Goal: Transaction & Acquisition: Purchase product/service

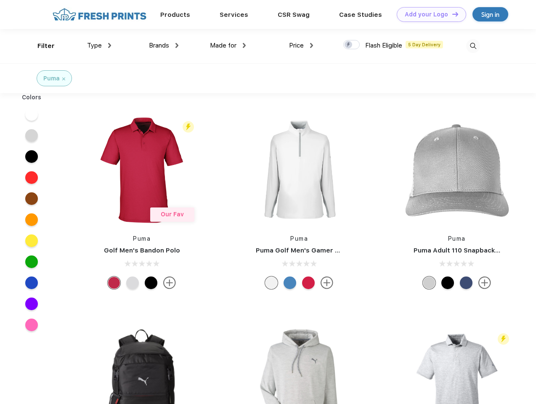
click at [429, 14] on link "Add your Logo Design Tool" at bounding box center [431, 14] width 69 height 15
click at [0, 0] on div "Design Tool" at bounding box center [0, 0] width 0 height 0
click at [452, 14] on link "Add your Logo Design Tool" at bounding box center [431, 14] width 69 height 15
click at [40, 46] on div "Filter" at bounding box center [45, 46] width 17 height 10
click at [99, 45] on span "Type" at bounding box center [94, 46] width 15 height 8
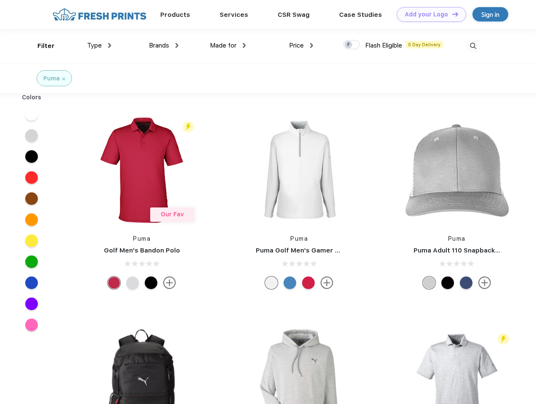
click at [164, 45] on span "Brands" at bounding box center [159, 46] width 20 height 8
click at [228, 45] on span "Made for" at bounding box center [223, 46] width 27 height 8
click at [301, 45] on span "Price" at bounding box center [296, 46] width 15 height 8
click at [352, 45] on div at bounding box center [351, 44] width 16 height 9
click at [349, 45] on input "checkbox" at bounding box center [345, 42] width 5 height 5
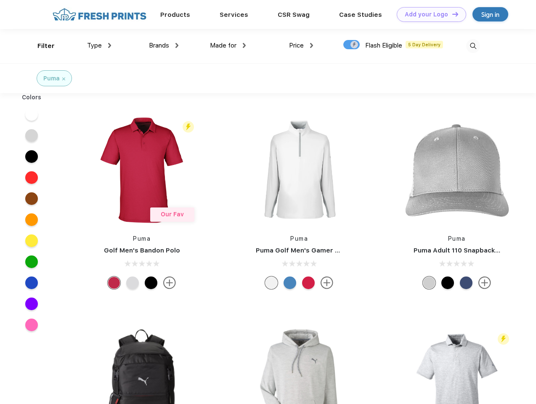
click at [473, 46] on img at bounding box center [473, 46] width 14 height 14
